Goal: Task Accomplishment & Management: Manage account settings

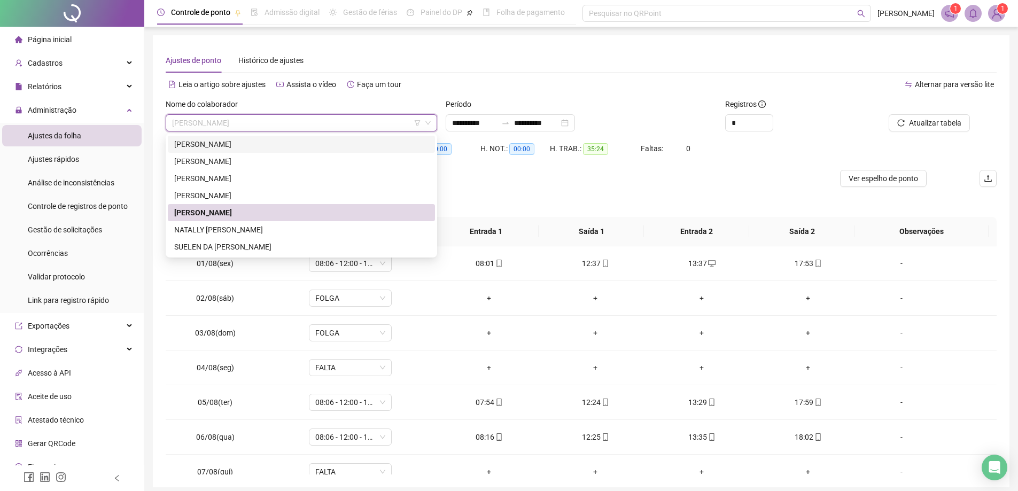
click at [213, 145] on div "[PERSON_NAME]" at bounding box center [301, 144] width 254 height 12
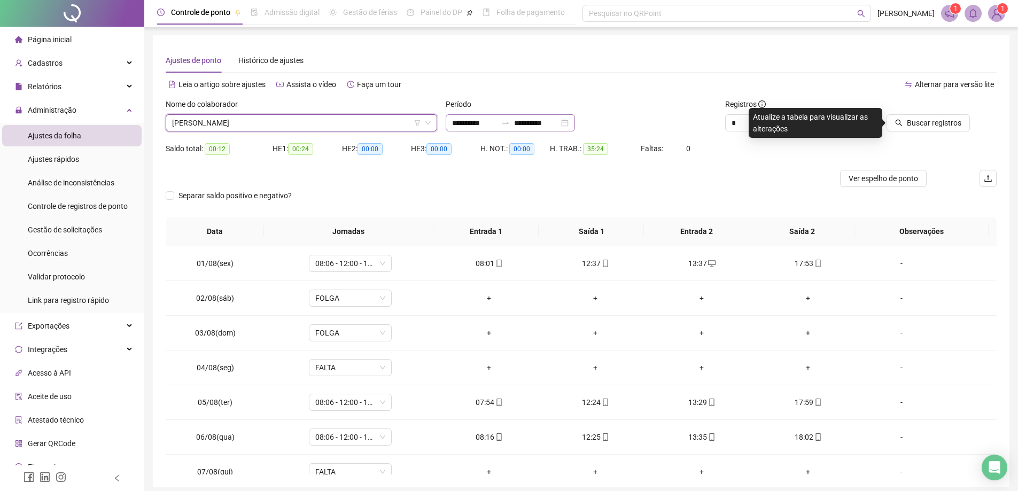
click at [575, 122] on div "**********" at bounding box center [509, 122] width 129 height 17
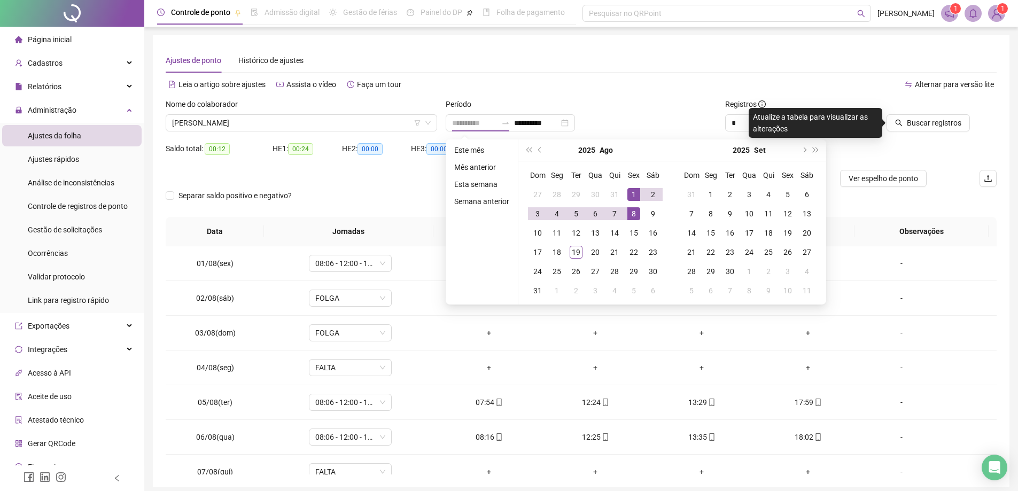
click at [630, 193] on div "1" at bounding box center [633, 194] width 13 height 13
type input "**********"
click at [576, 252] on div "19" at bounding box center [575, 252] width 13 height 13
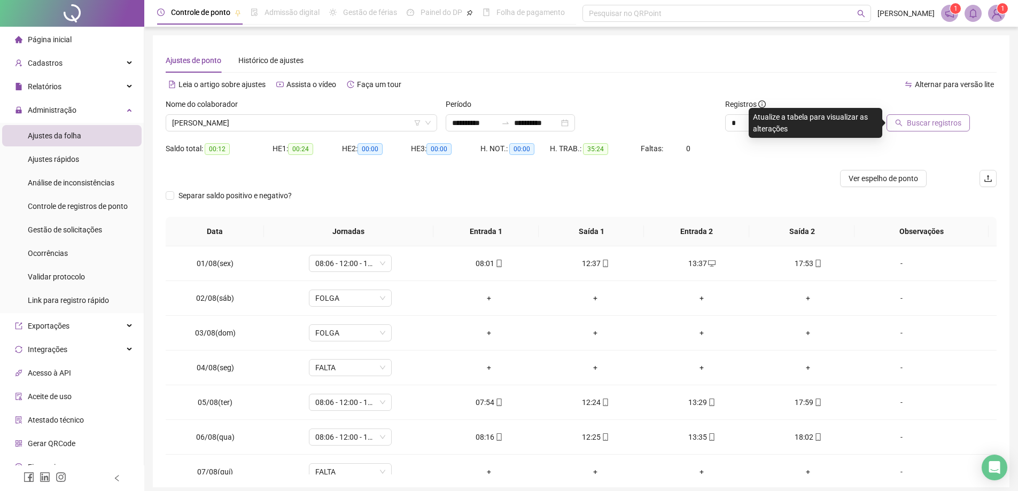
click at [933, 123] on span "Buscar registros" at bounding box center [933, 123] width 54 height 12
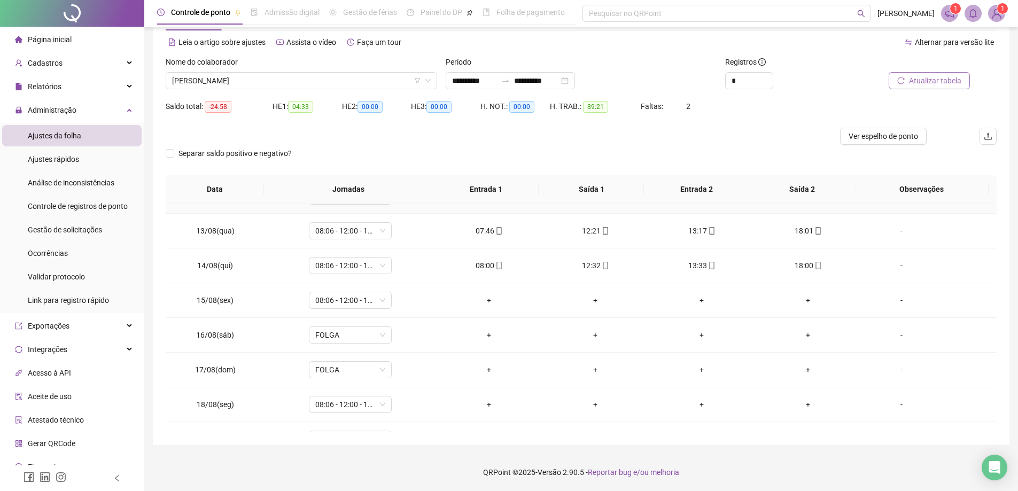
scroll to position [432, 0]
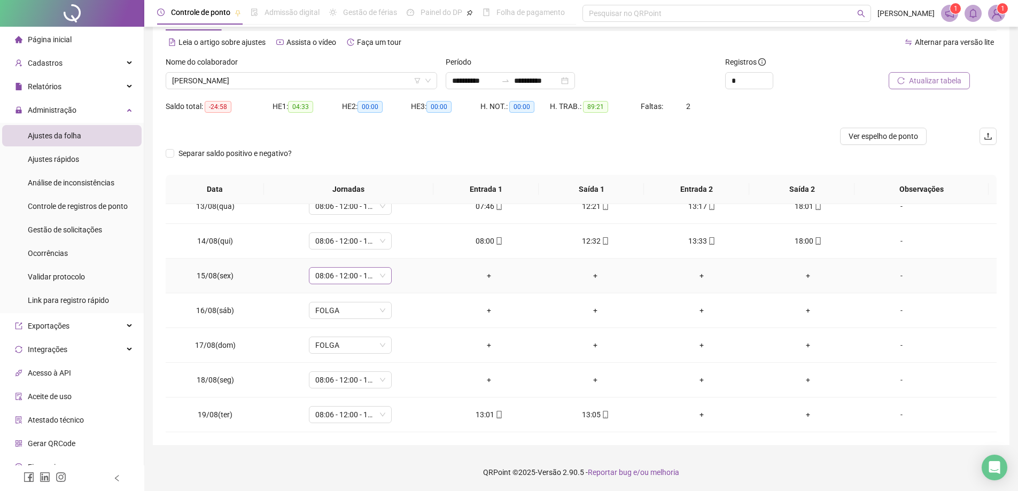
click at [355, 271] on span "08:06 - 12:00 - 13:06 - 18:00" at bounding box center [350, 276] width 70 height 16
click at [339, 313] on div "Folga" at bounding box center [372, 312] width 100 height 12
click at [400, 245] on span "Sim" at bounding box center [399, 248] width 12 height 12
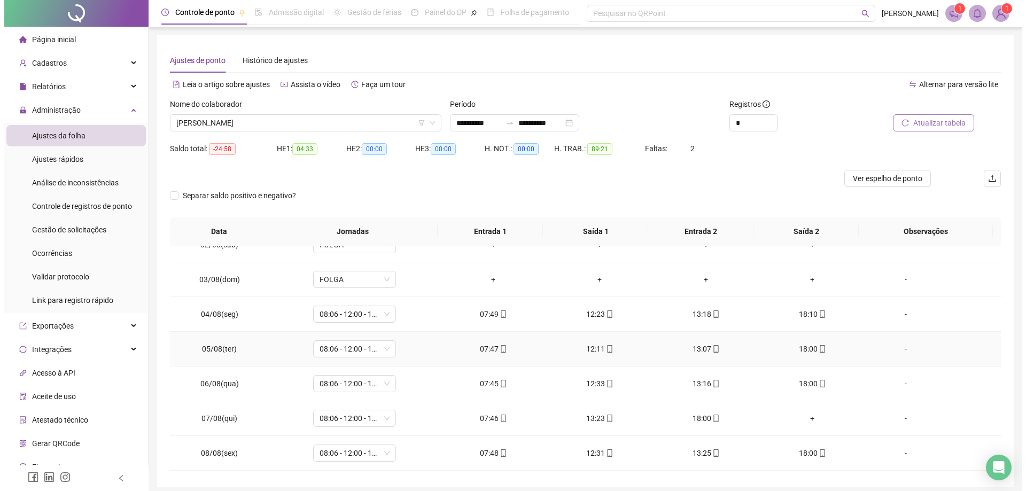
scroll to position [214, 0]
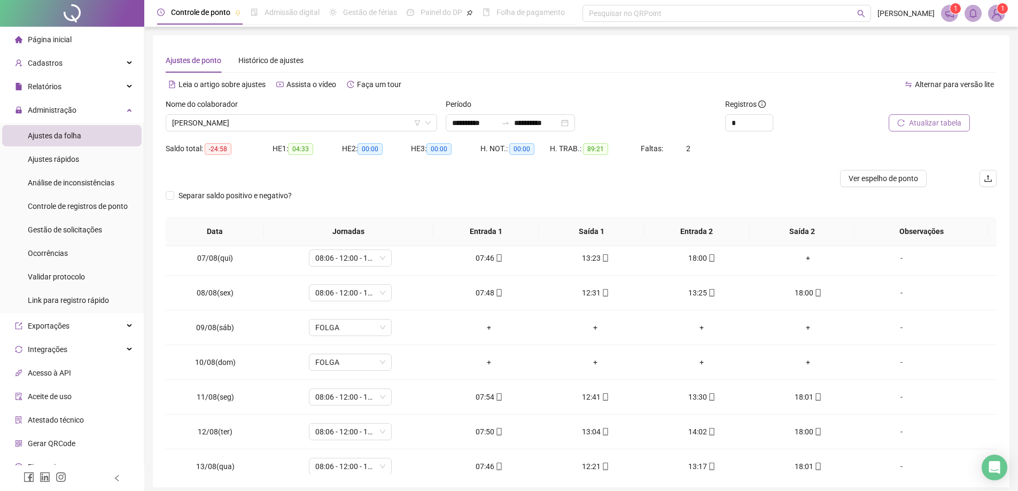
click at [296, 131] on div "Nome do colaborador [PERSON_NAME]" at bounding box center [301, 119] width 280 height 42
click at [297, 123] on span "[PERSON_NAME]" at bounding box center [301, 123] width 259 height 16
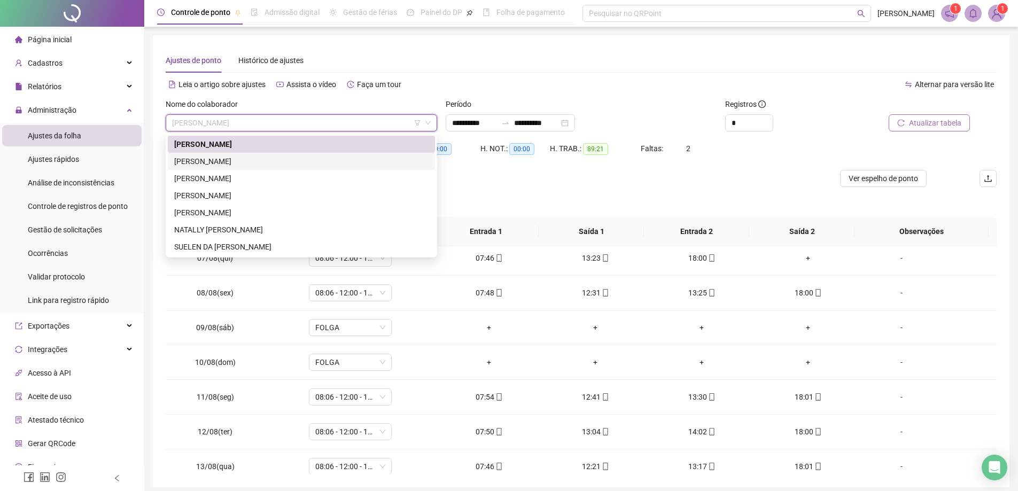
click at [235, 163] on div "[PERSON_NAME]" at bounding box center [301, 161] width 254 height 12
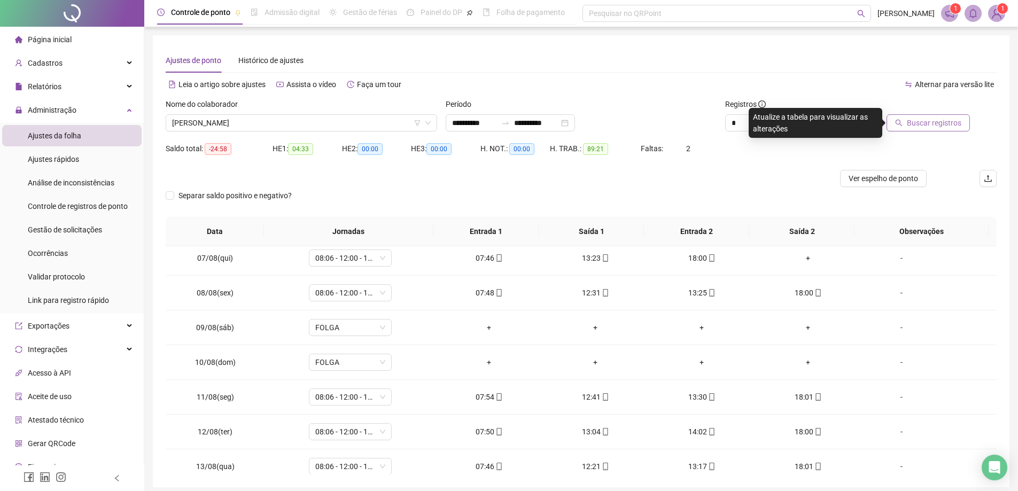
click at [947, 116] on button "Buscar registros" at bounding box center [927, 122] width 83 height 17
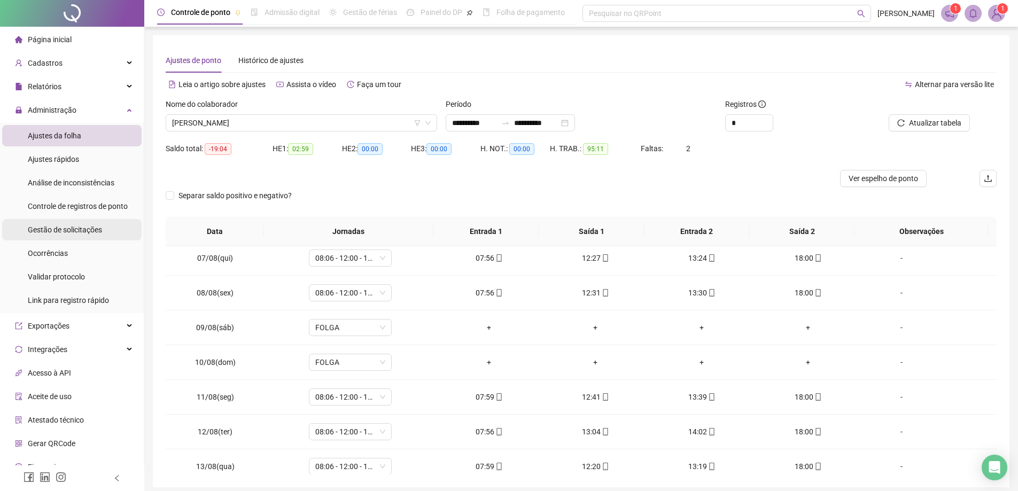
click at [73, 229] on span "Gestão de solicitações" at bounding box center [65, 229] width 74 height 9
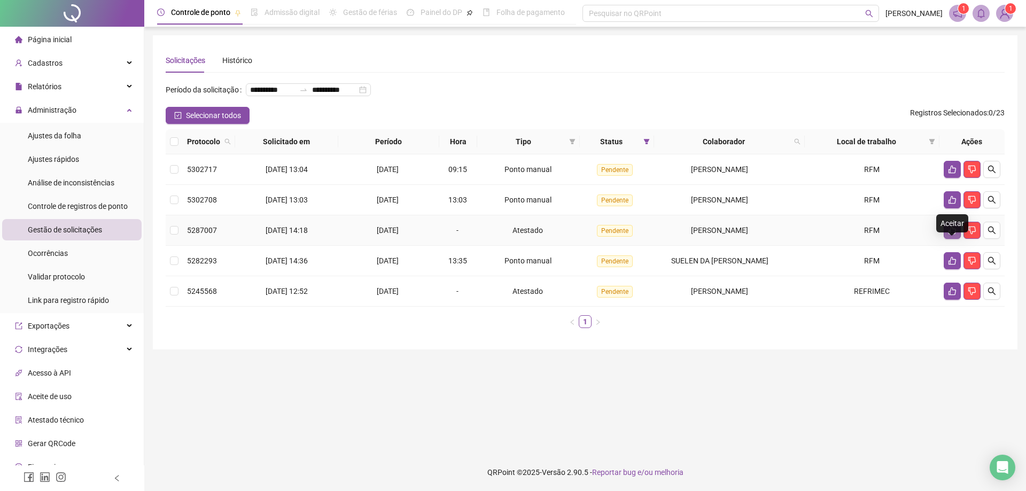
click at [952, 234] on icon "like" at bounding box center [952, 230] width 9 height 9
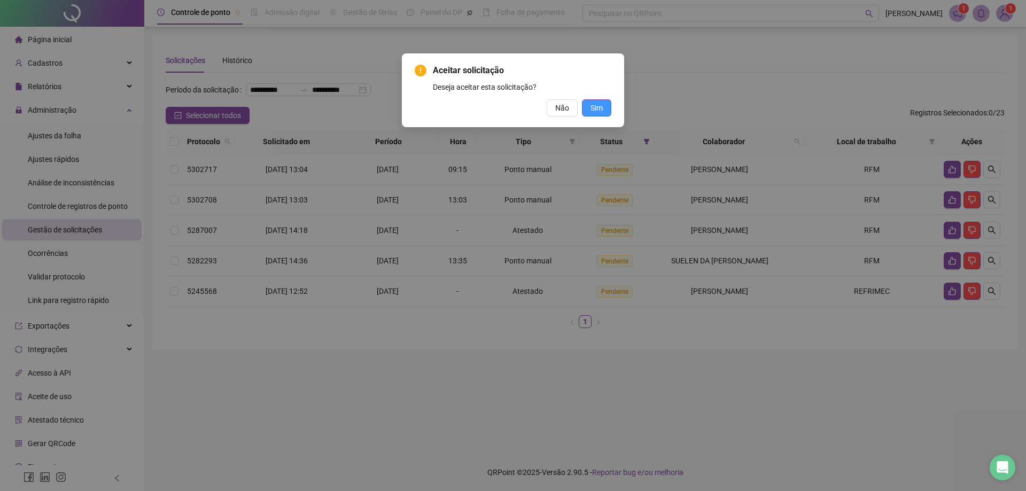
click at [585, 116] on button "Sim" at bounding box center [596, 107] width 29 height 17
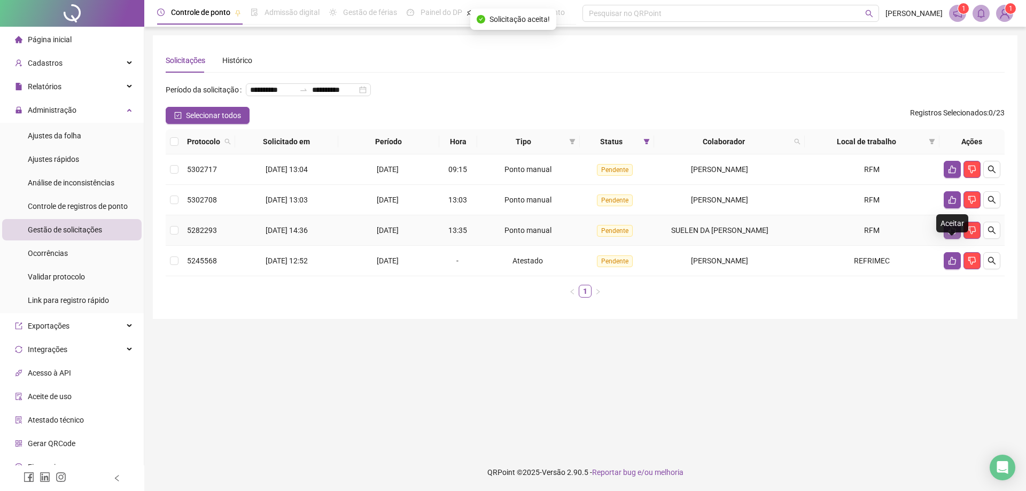
click at [948, 234] on icon "like" at bounding box center [952, 230] width 9 height 9
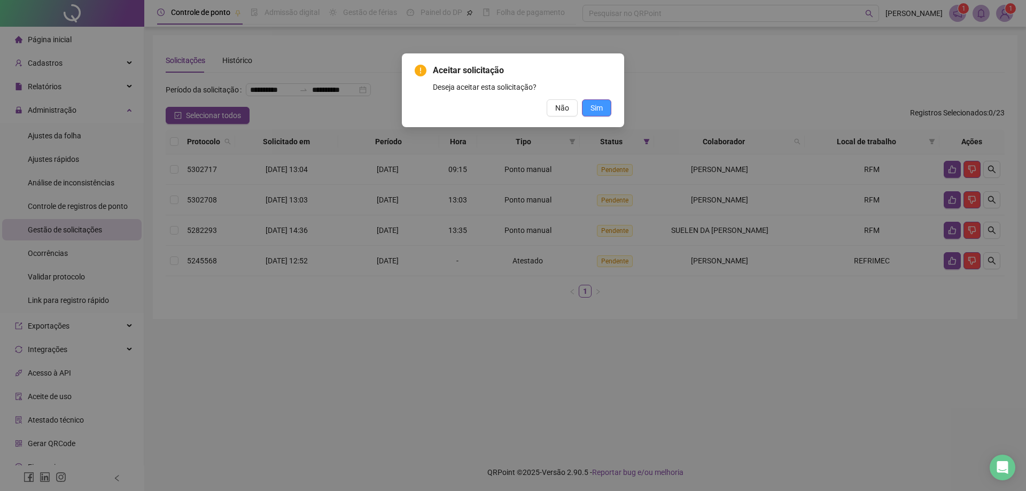
click at [591, 110] on span "Sim" at bounding box center [596, 108] width 12 height 12
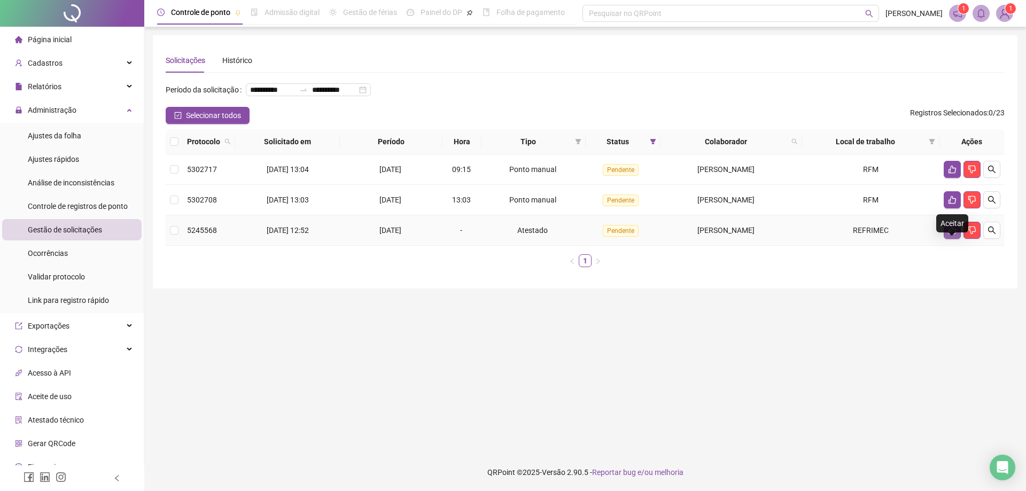
click at [947, 239] on button "button" at bounding box center [951, 230] width 17 height 17
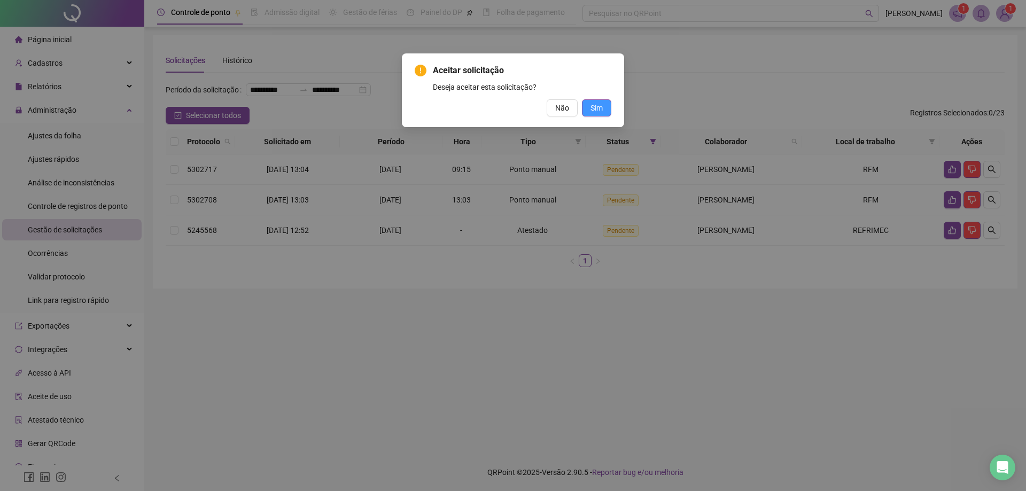
click at [599, 104] on span "Sim" at bounding box center [596, 108] width 12 height 12
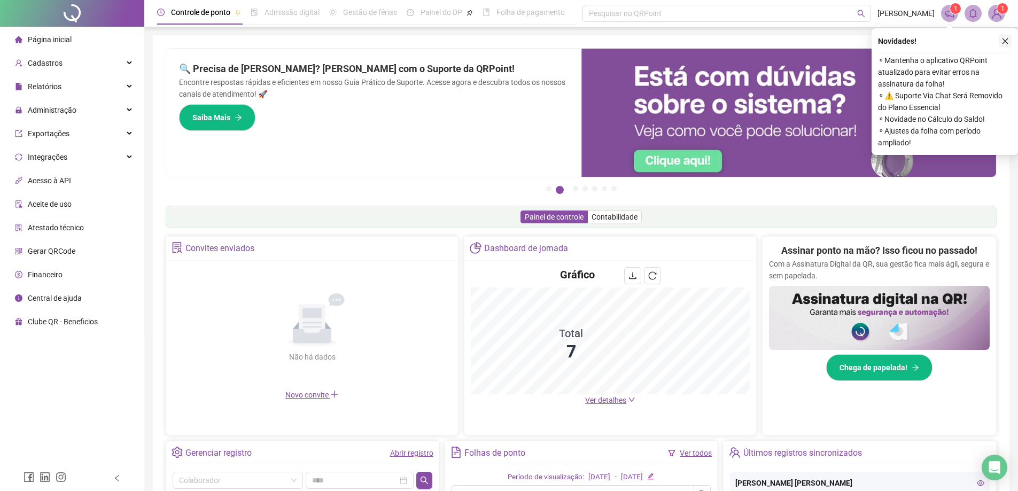
click at [1004, 42] on icon "close" at bounding box center [1005, 41] width 6 height 6
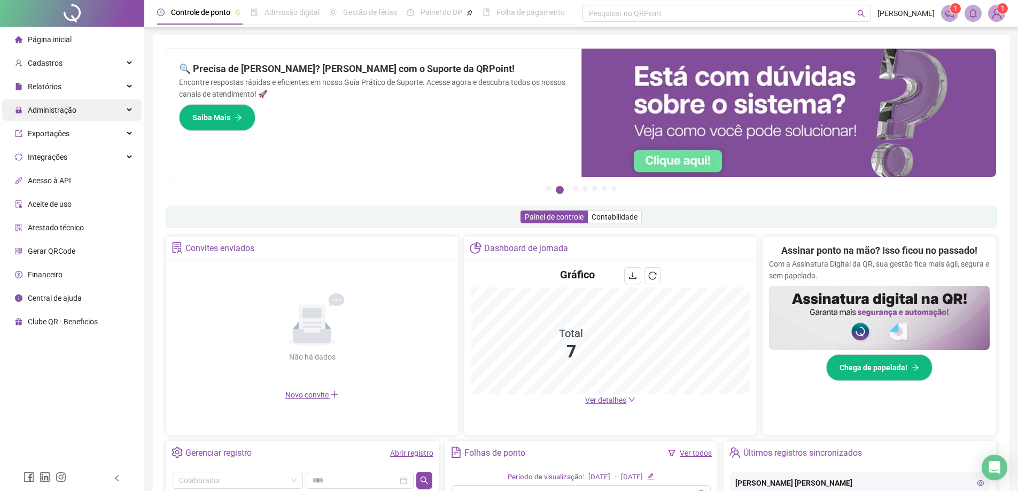
click at [48, 112] on span "Administração" at bounding box center [52, 110] width 49 height 9
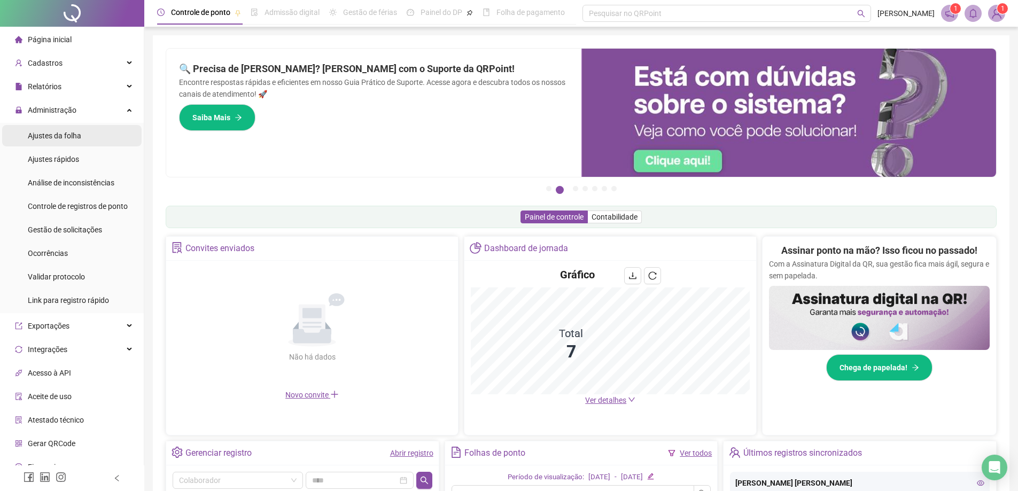
click at [44, 137] on span "Ajustes da folha" at bounding box center [54, 135] width 53 height 9
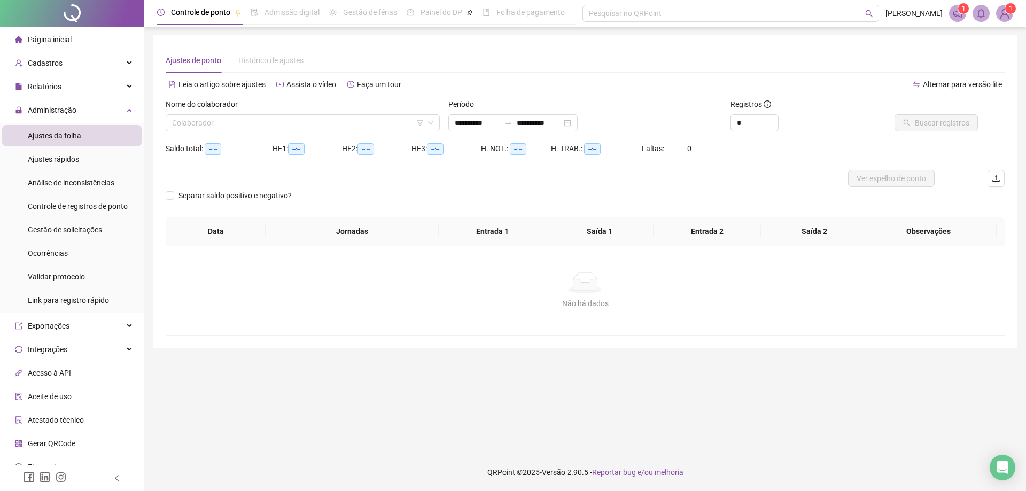
type input "**********"
click at [206, 124] on input "search" at bounding box center [298, 123] width 252 height 16
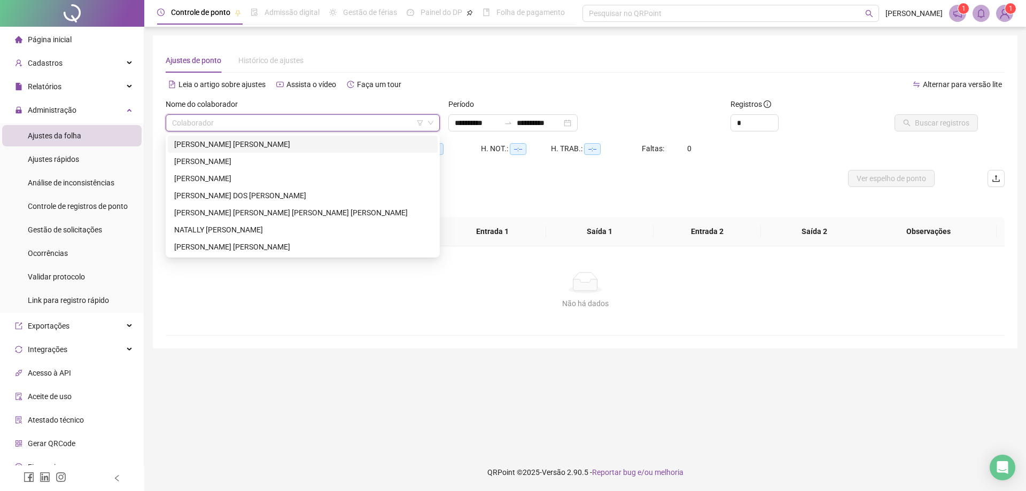
click at [198, 146] on div "[PERSON_NAME]" at bounding box center [302, 144] width 257 height 12
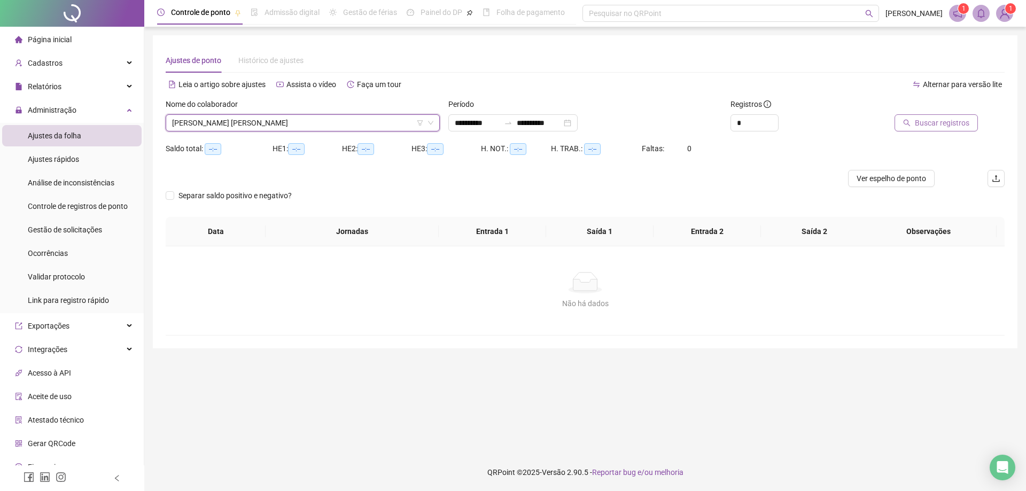
click at [966, 130] on button "Buscar registros" at bounding box center [935, 122] width 83 height 17
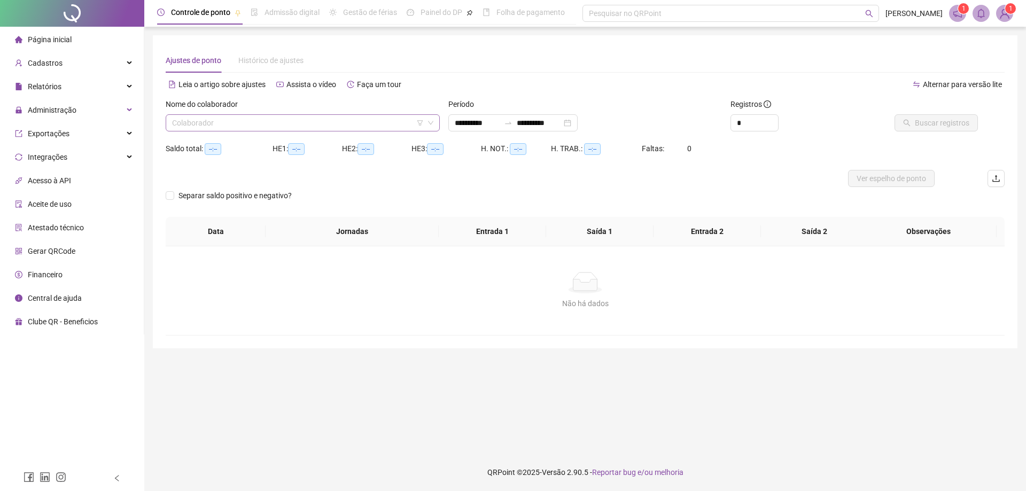
type input "**********"
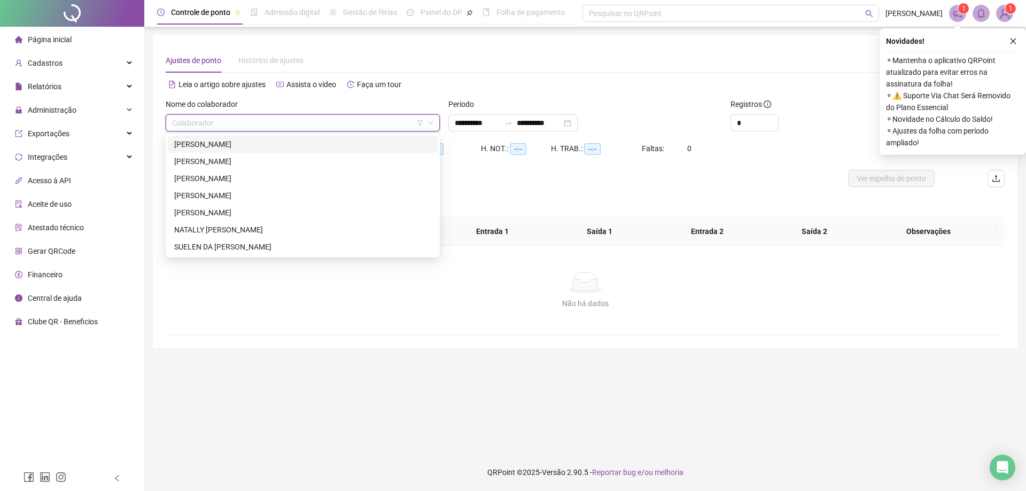
click at [255, 127] on input "search" at bounding box center [298, 123] width 252 height 16
click at [236, 231] on div "NATALLY [PERSON_NAME]" at bounding box center [302, 230] width 257 height 12
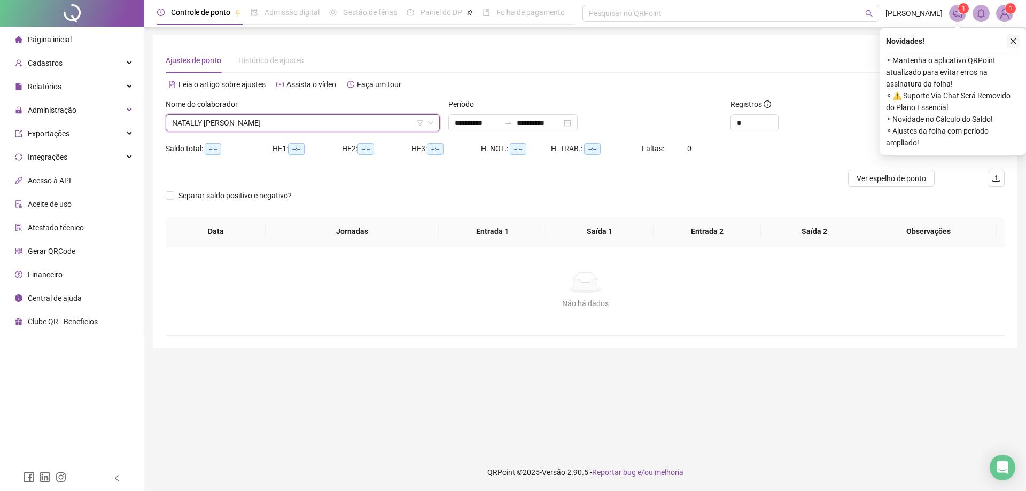
click at [1019, 36] on button "button" at bounding box center [1012, 41] width 13 height 13
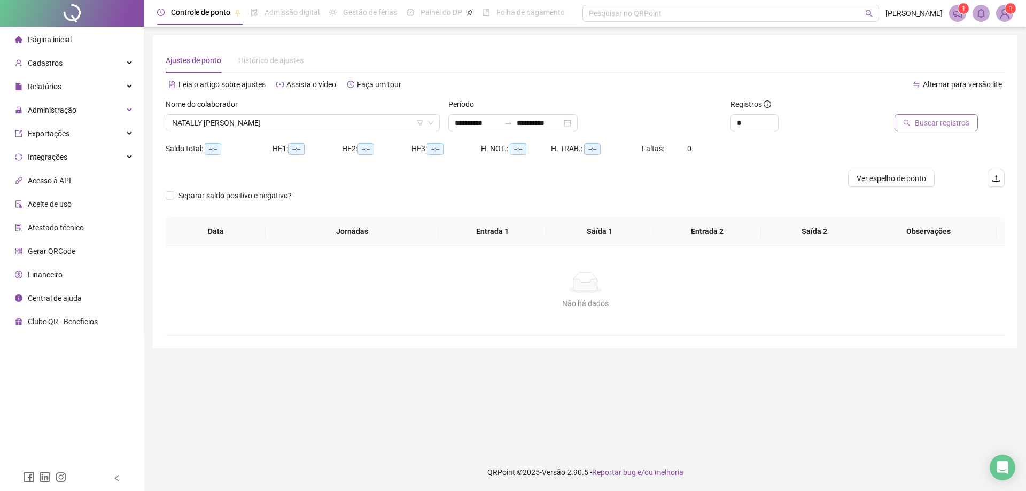
click at [940, 122] on span "Buscar registros" at bounding box center [941, 123] width 54 height 12
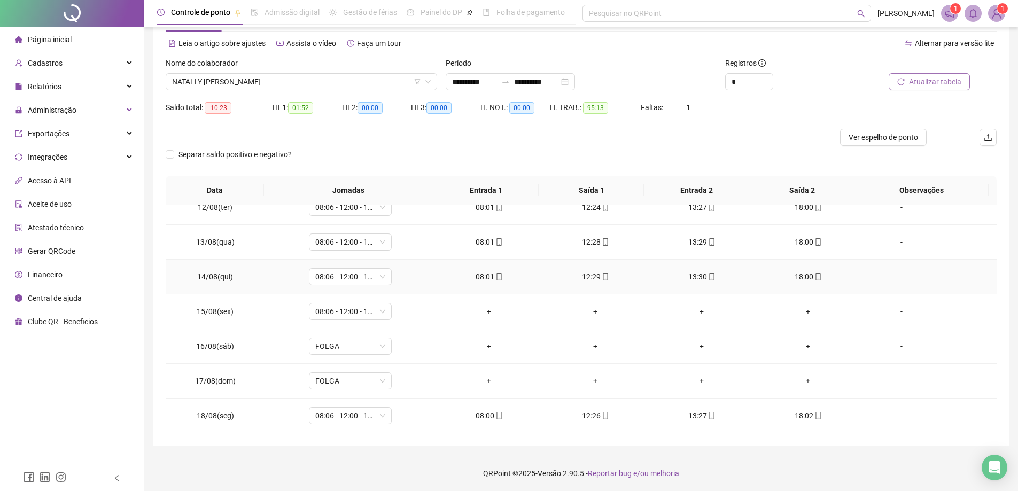
scroll to position [42, 0]
click at [353, 310] on span "08:06 - 12:00 - 13:06 - 18:00" at bounding box center [350, 310] width 70 height 16
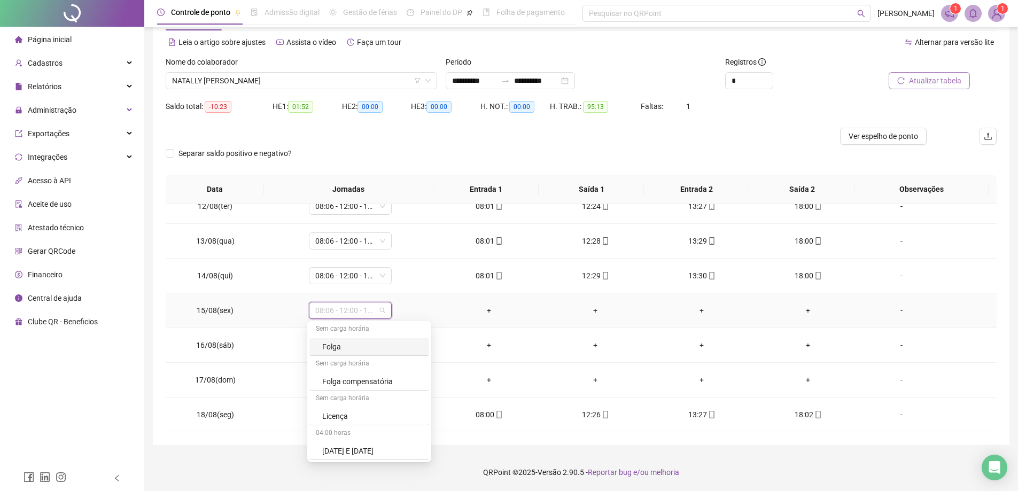
click at [342, 348] on div "Folga" at bounding box center [372, 347] width 100 height 12
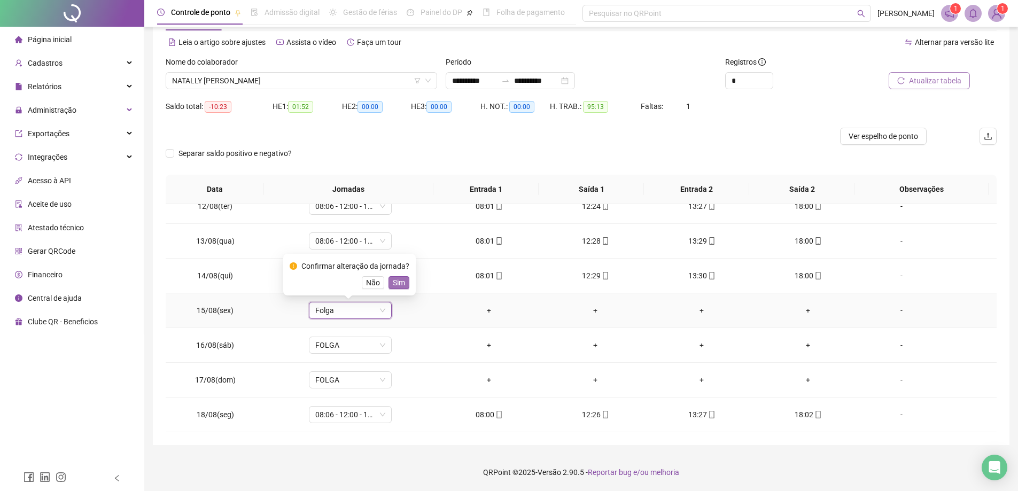
click at [398, 282] on span "Sim" at bounding box center [399, 283] width 12 height 12
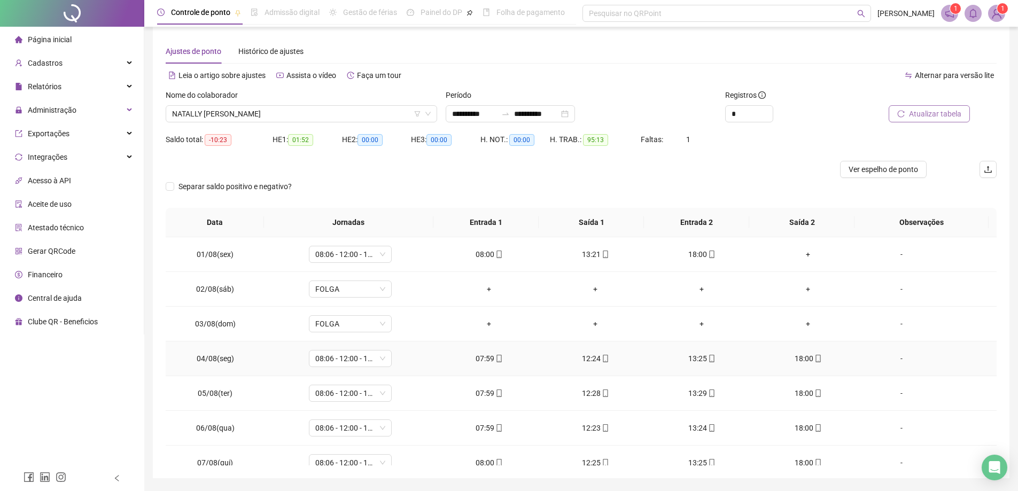
scroll to position [0, 0]
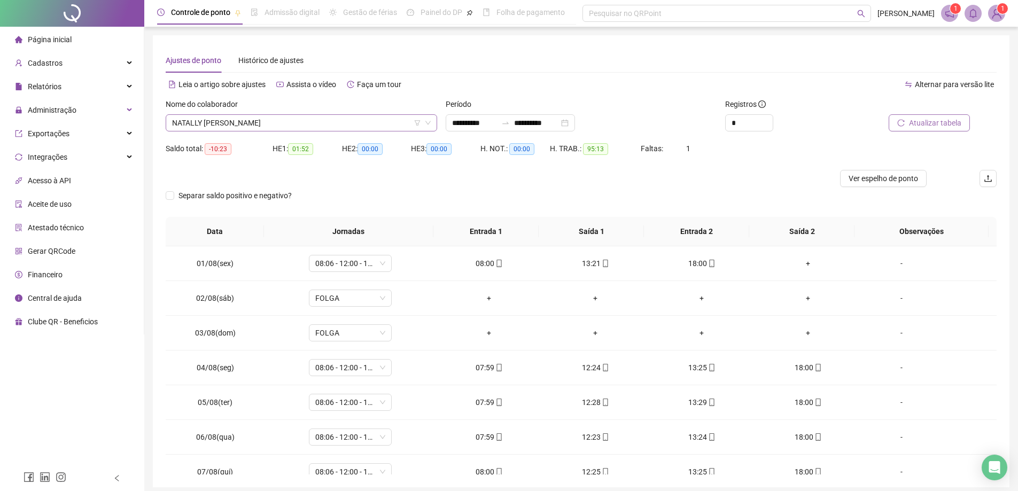
click at [322, 119] on span "NATALLY [PERSON_NAME]" at bounding box center [301, 123] width 259 height 16
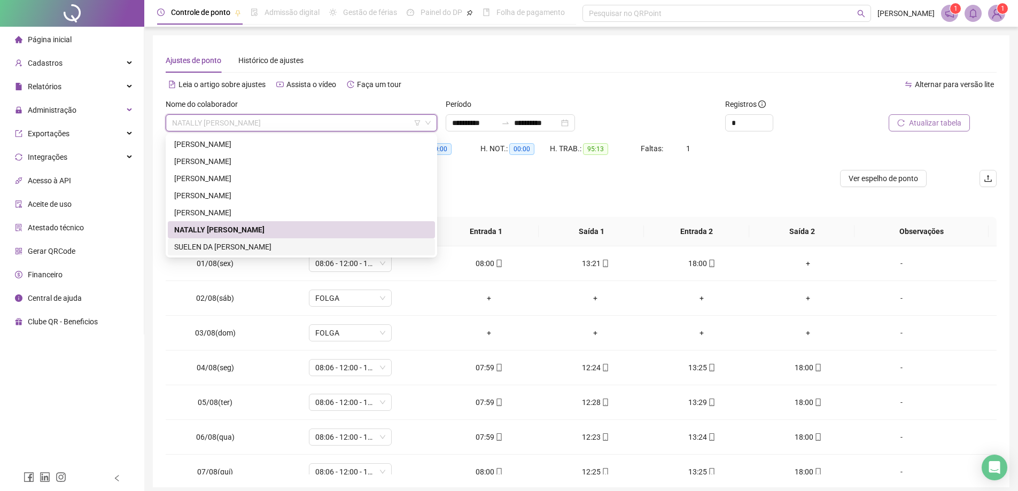
click at [231, 243] on div "SUELEN DA [PERSON_NAME]" at bounding box center [301, 247] width 254 height 12
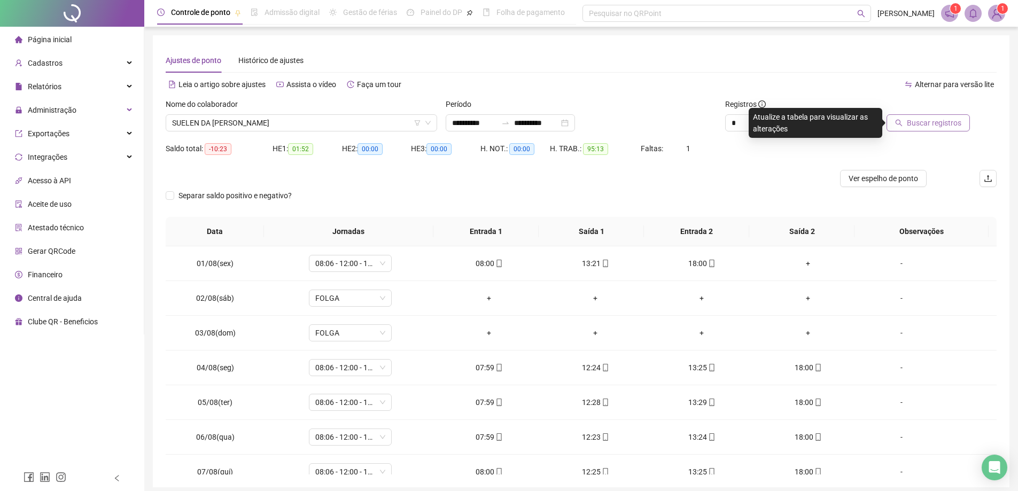
click at [939, 123] on span "Buscar registros" at bounding box center [933, 123] width 54 height 12
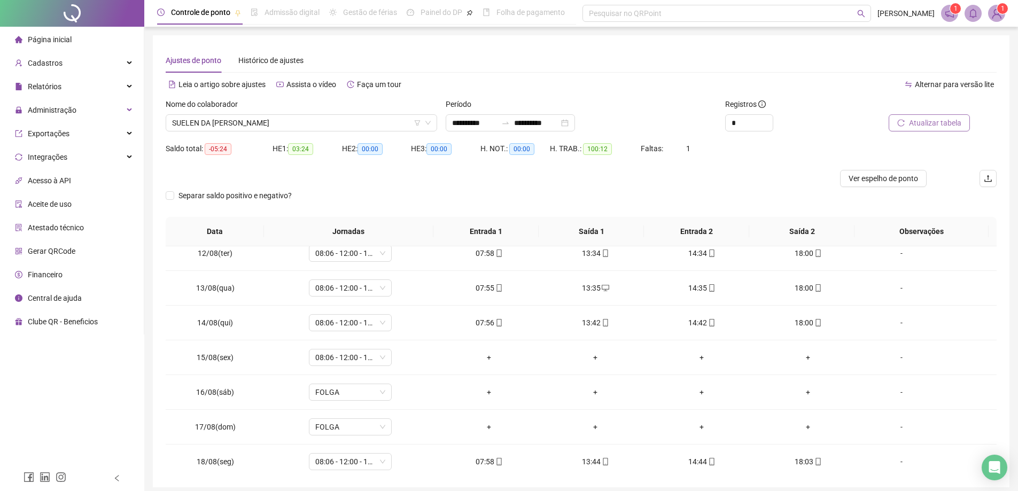
scroll to position [397, 0]
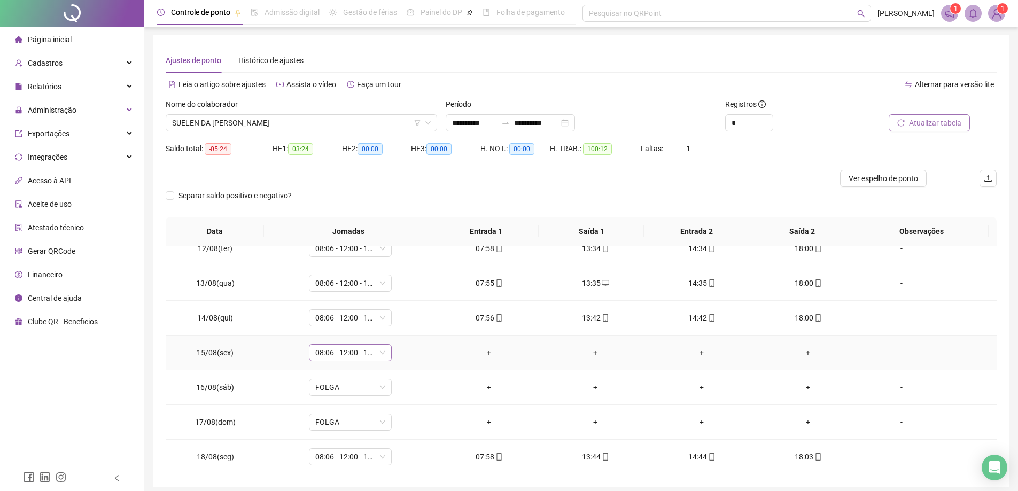
click at [340, 356] on span "08:06 - 12:00 - 13:06 - 18:00" at bounding box center [350, 353] width 70 height 16
click at [342, 225] on div "Folga" at bounding box center [372, 227] width 100 height 12
click at [402, 327] on span "Sim" at bounding box center [399, 325] width 12 height 12
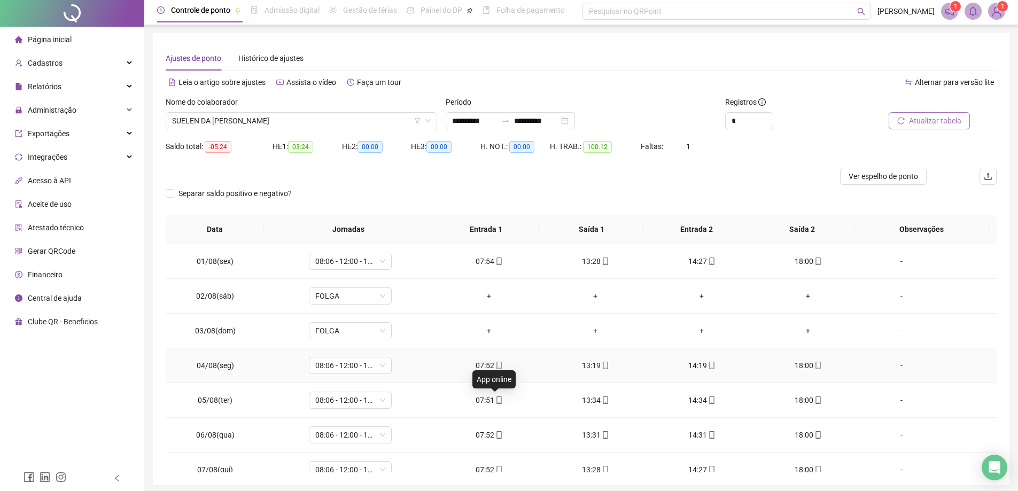
scroll to position [0, 0]
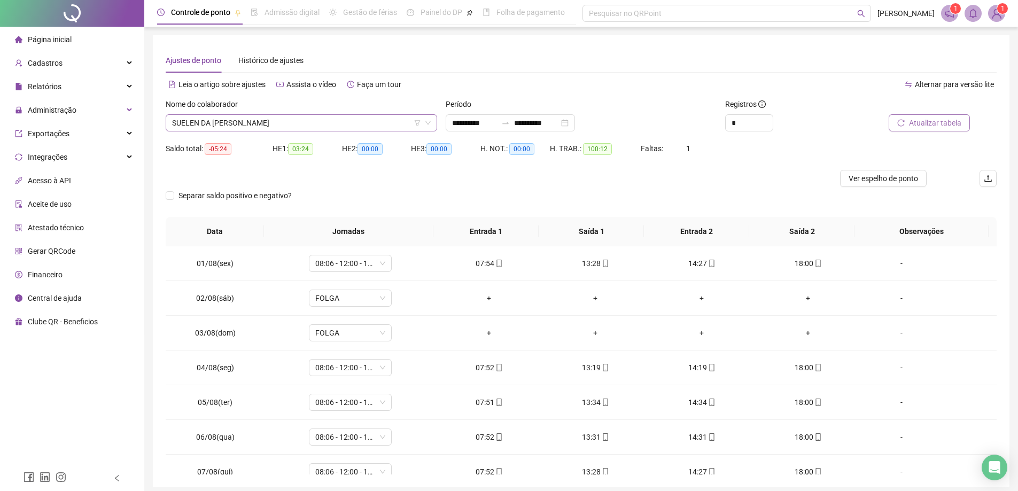
click at [258, 122] on span "SUELEN DA [PERSON_NAME]" at bounding box center [301, 123] width 259 height 16
